Goal: Information Seeking & Learning: Learn about a topic

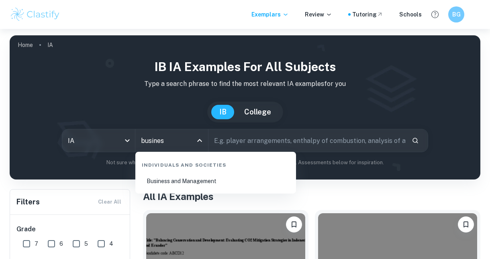
type input "business"
click at [165, 177] on li "Business and Management" at bounding box center [216, 181] width 154 height 18
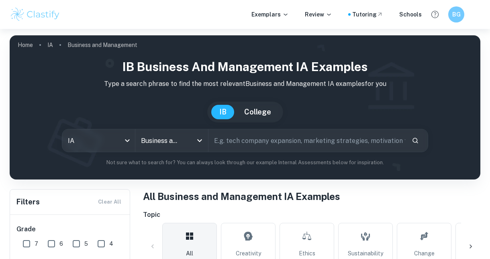
scroll to position [61, 0]
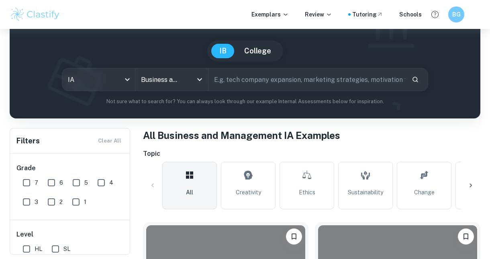
click at [104, 185] on input "4" at bounding box center [101, 183] width 16 height 16
checkbox input "true"
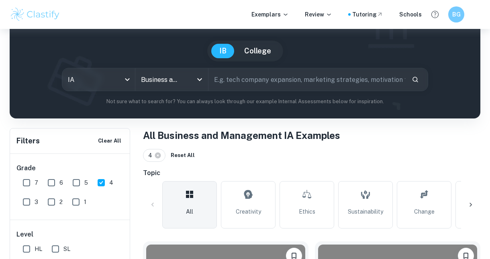
scroll to position [105, 0]
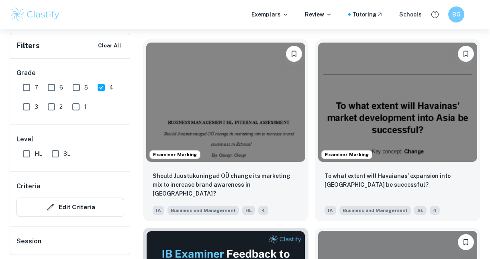
scroll to position [267, 0]
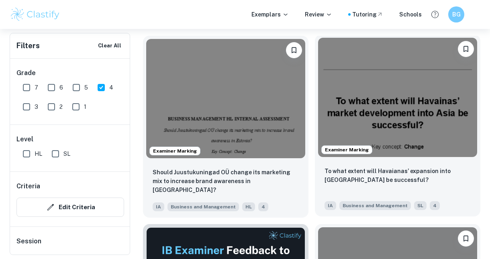
click at [394, 126] on img at bounding box center [397, 97] width 159 height 119
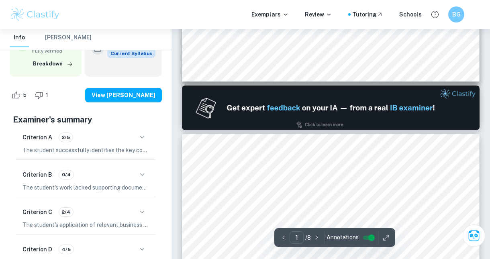
scroll to position [376, 0]
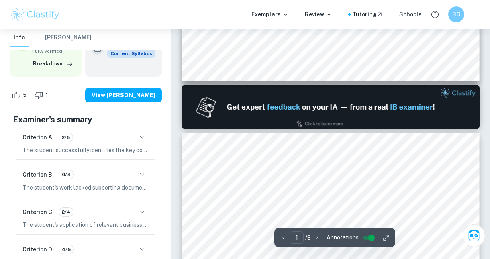
type input "2"
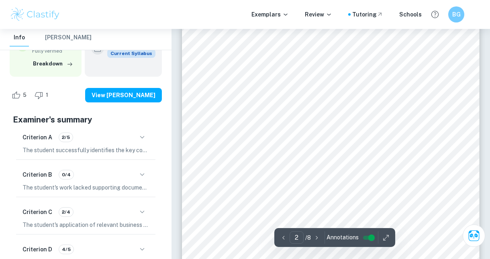
scroll to position [525, 0]
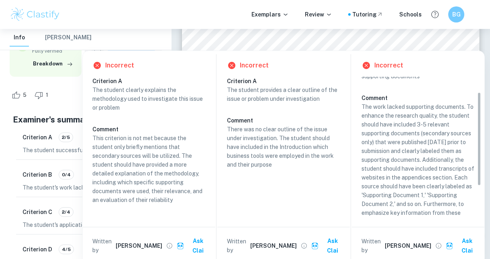
scroll to position [25, 0]
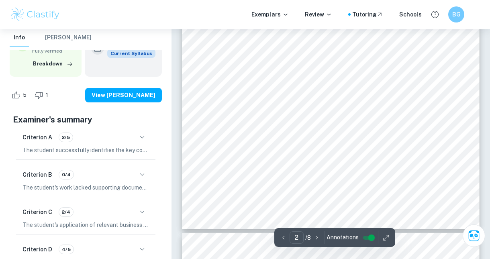
click at [257, 89] on div at bounding box center [256, 88] width 29 height 8
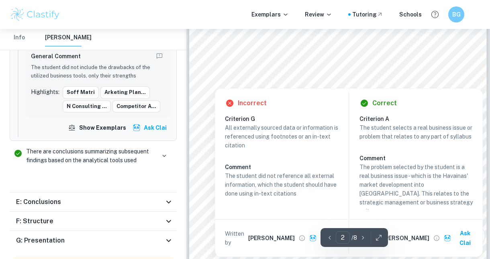
scroll to position [614, 0]
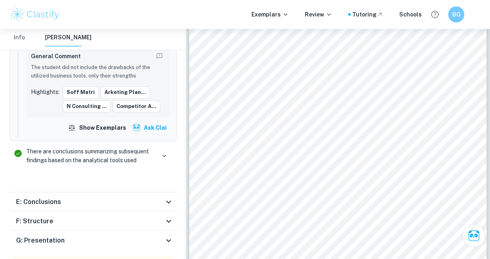
click at [105, 197] on div "E: Conclusions" at bounding box center [90, 202] width 148 height 10
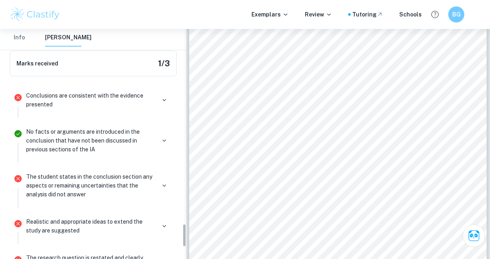
scroll to position [1952, 0]
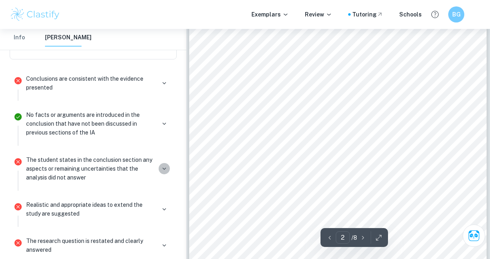
click at [161, 165] on icon "button" at bounding box center [164, 168] width 7 height 7
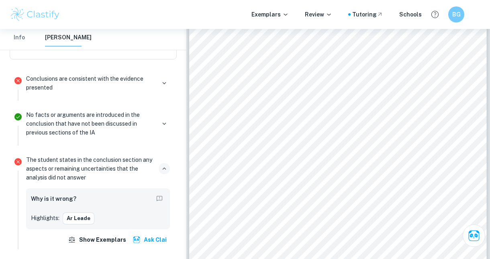
click at [97, 155] on p "The student states in the conclusion section any aspects or remaining uncertain…" at bounding box center [90, 168] width 129 height 27
click at [57, 194] on h6 "Why is it wrong?" at bounding box center [53, 198] width 45 height 9
click at [78, 212] on button "ar leade" at bounding box center [79, 218] width 32 height 12
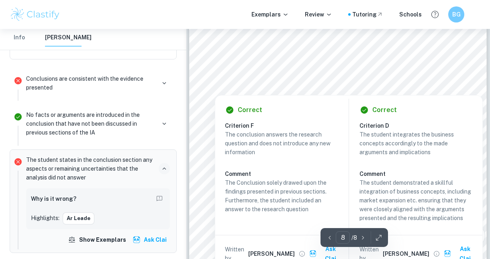
scroll to position [3118, 0]
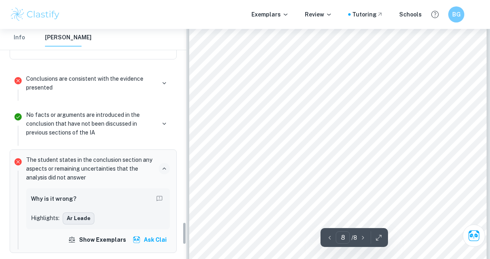
click at [84, 212] on button "ar leade" at bounding box center [79, 218] width 32 height 12
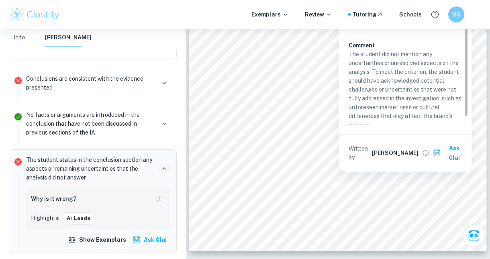
click at [379, 86] on p "The student did not mention any uncertainties or unresolved aspects of the anal…" at bounding box center [405, 90] width 113 height 80
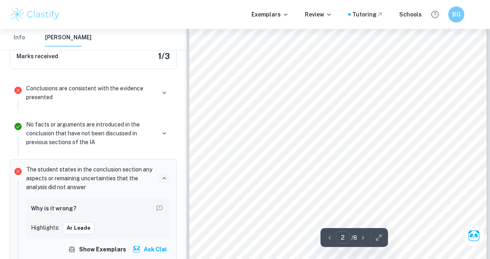
scroll to position [0, 0]
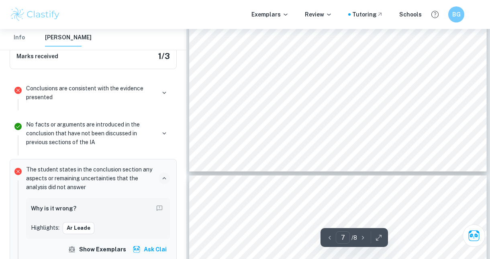
type input "8"
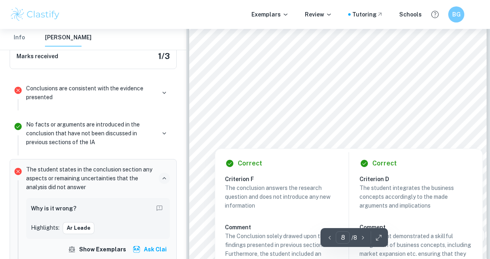
scroll to position [3076, 0]
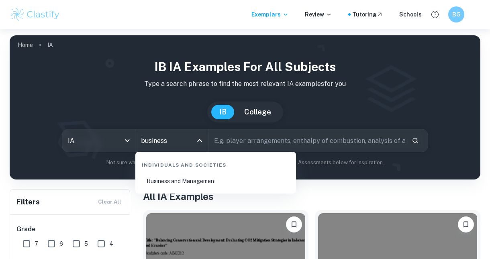
click at [155, 178] on li "Business and Management" at bounding box center [216, 181] width 154 height 18
type input "Business and Management"
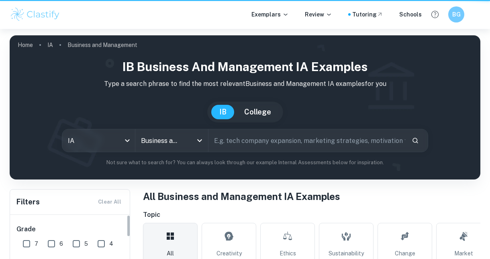
click at [27, 244] on input "7" at bounding box center [26, 244] width 16 height 16
checkbox input "true"
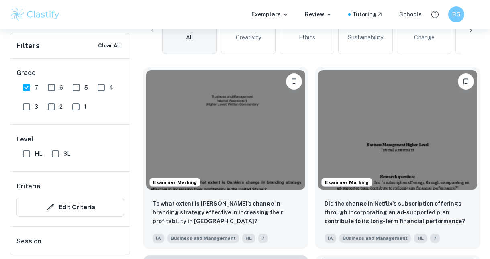
scroll to position [244, 0]
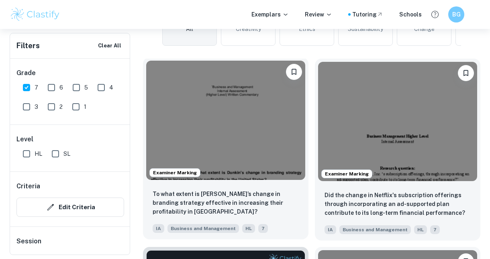
click at [267, 130] on img at bounding box center [225, 120] width 159 height 119
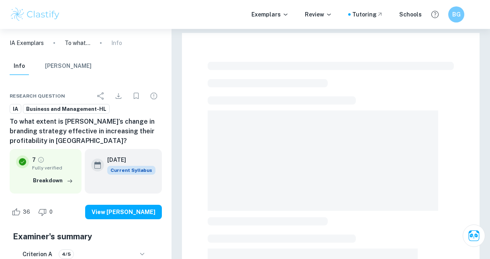
click at [483, 61] on div "Correct Criterion A The key concept identified is either change, creativity, et…" at bounding box center [330, 243] width 318 height 429
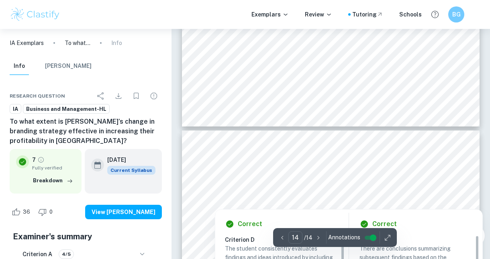
type input "13"
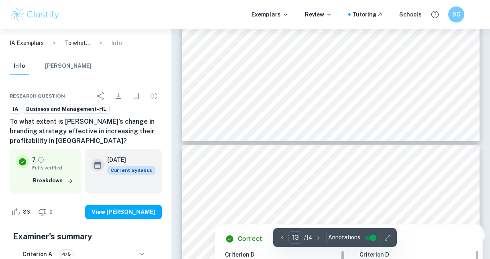
scroll to position [5456, 0]
